Goal: Answer question/provide support

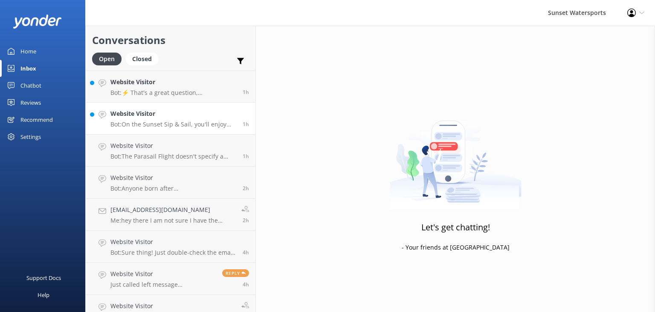
click at [134, 125] on p "Bot: On the Sunset Sip & Sail, you'll enjoy appetizers like jerk chicken slider…" at bounding box center [174, 124] width 126 height 8
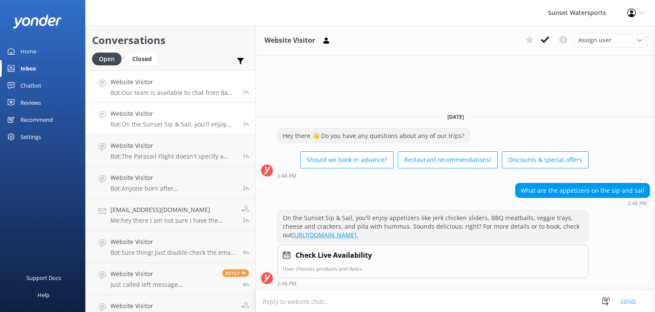
click at [190, 84] on h4 "Website Visitor" at bounding box center [174, 81] width 126 height 9
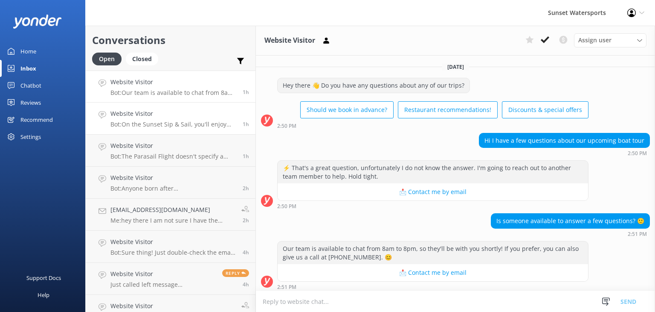
scroll to position [2, 0]
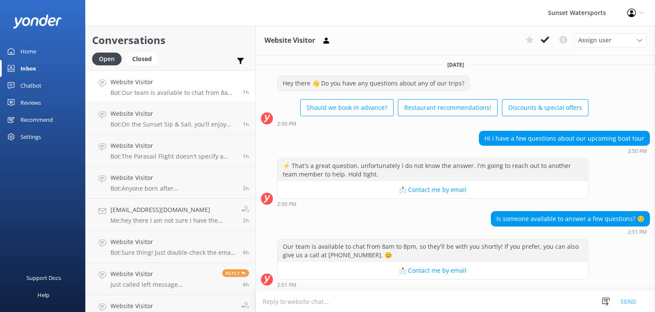
click at [329, 297] on textarea at bounding box center [455, 301] width 399 height 21
type textarea "hi sure you can give me a call [PHONE_NUMBER]"
click at [628, 300] on button "Send" at bounding box center [629, 300] width 32 height 21
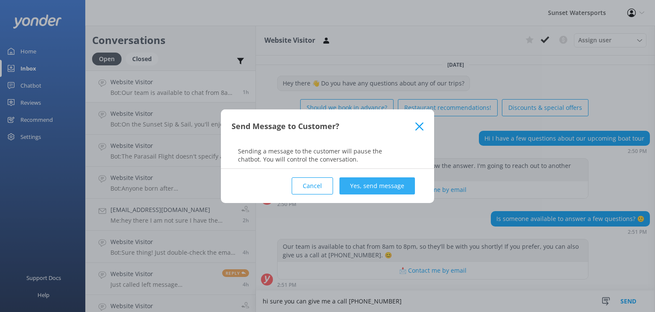
click at [384, 190] on button "Yes, send message" at bounding box center [378, 185] width 76 height 17
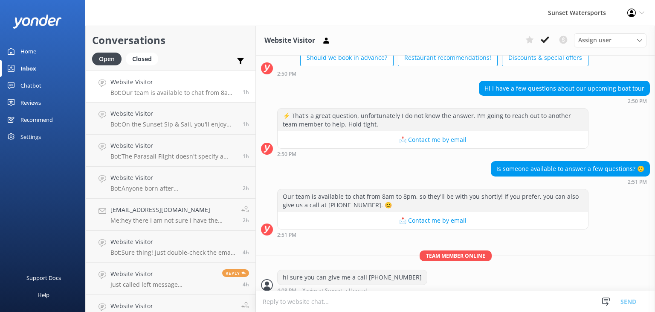
scroll to position [58, 0]
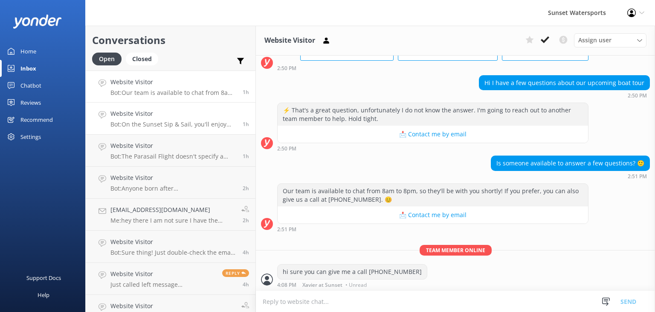
click at [186, 127] on p "Bot: On the Sunset Sip & Sail, you'll enjoy appetizers like jerk chicken slider…" at bounding box center [174, 124] width 126 height 8
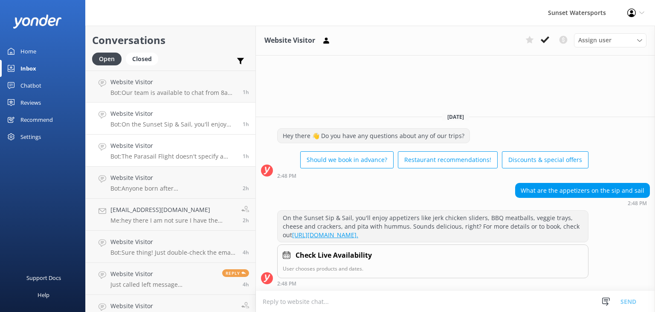
click at [143, 159] on p "Bot: The Parasail Flight doesn't specify a minimum weight requirement for kids,…" at bounding box center [174, 156] width 126 height 8
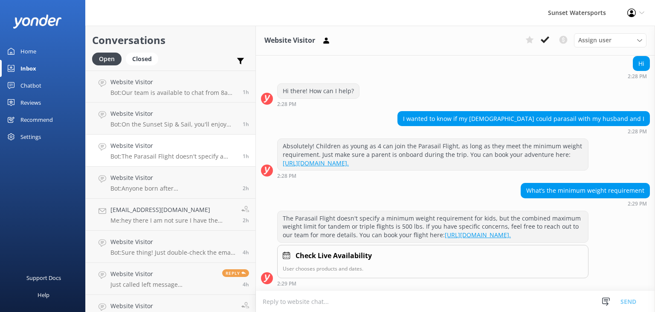
scroll to position [84, 0]
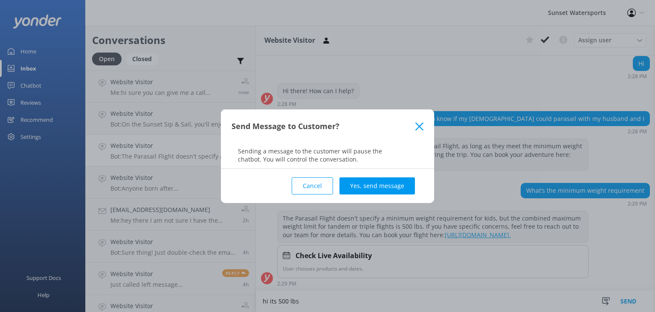
type textarea "hi its 500 lbs"
click at [373, 184] on button "Yes, send message" at bounding box center [378, 185] width 76 height 17
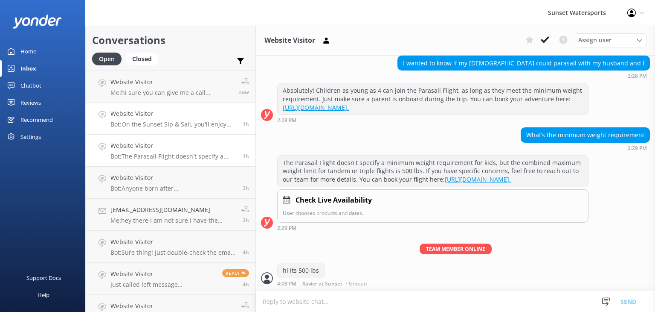
scroll to position [139, 0]
click at [181, 185] on p "Bot: Anyone born after [DEMOGRAPHIC_DATA], must take the [US_STATE] Boater Safe…" at bounding box center [174, 188] width 126 height 8
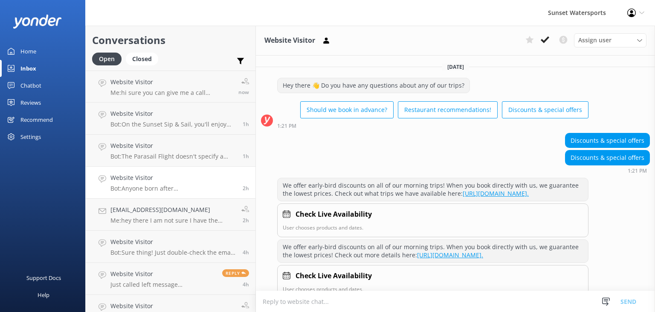
scroll to position [107, 0]
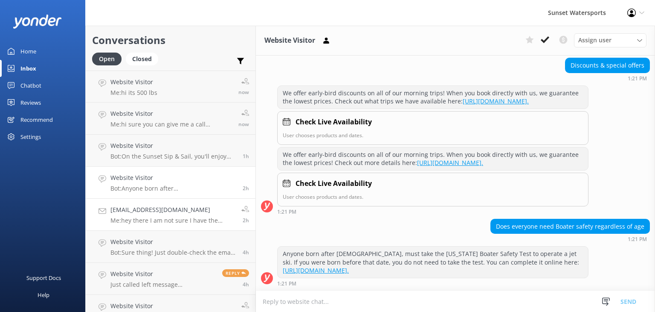
click at [167, 214] on h4 "[EMAIL_ADDRESS][DOMAIN_NAME]" at bounding box center [173, 209] width 125 height 9
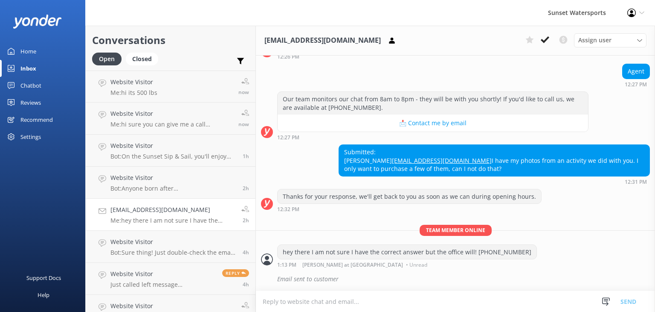
scroll to position [300, 0]
